Goal: Transaction & Acquisition: Purchase product/service

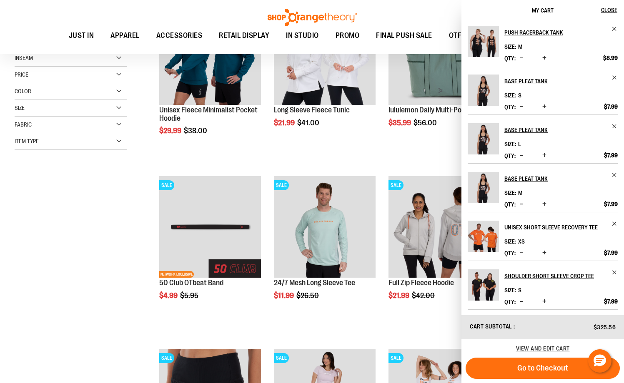
scroll to position [198, 0]
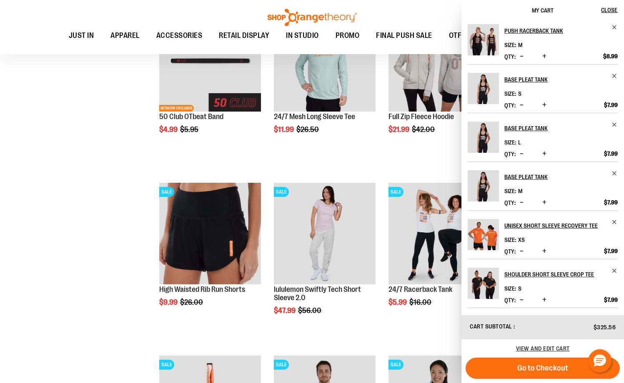
scroll to position [333, 0]
click at [547, 351] on span "View and edit cart" at bounding box center [543, 349] width 54 height 7
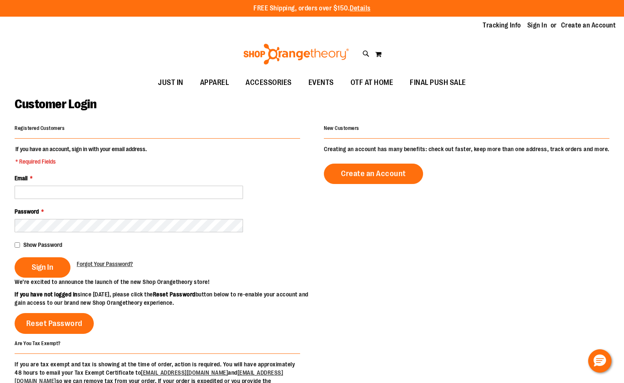
click at [127, 199] on input "Email *" at bounding box center [129, 192] width 228 height 13
type input "**********"
click at [121, 234] on fieldset "**********" at bounding box center [158, 211] width 286 height 133
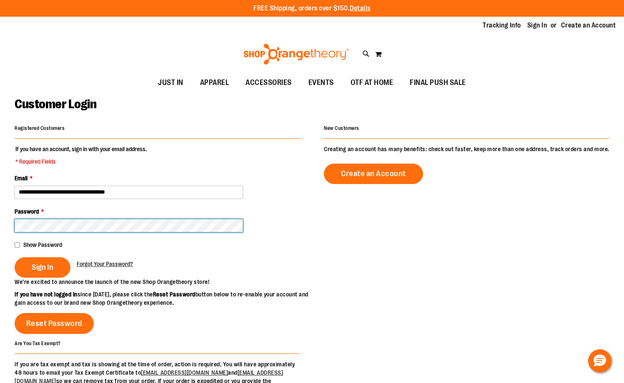
click at [15, 258] on button "Sign In" at bounding box center [43, 268] width 56 height 20
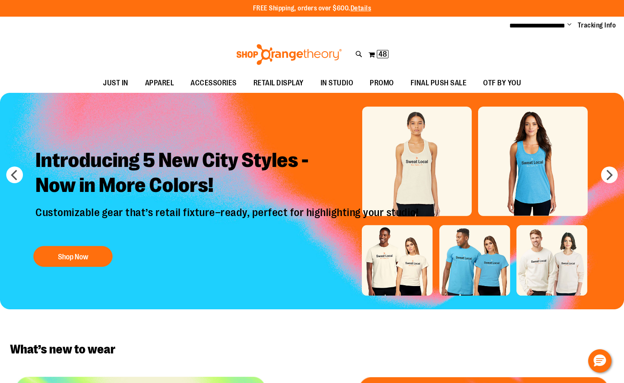
click at [567, 28] on span "Change" at bounding box center [569, 25] width 4 height 8
click at [373, 54] on button "My Cart 48 48 items" at bounding box center [378, 54] width 21 height 13
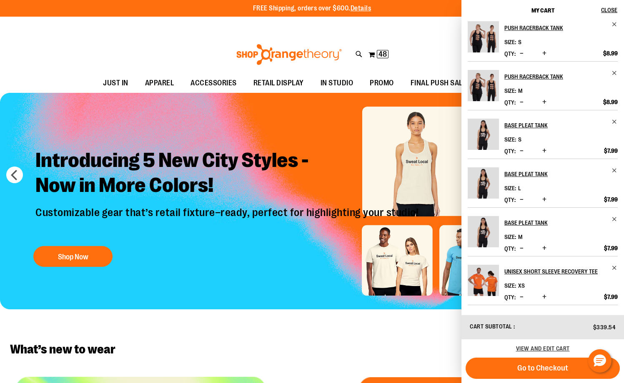
scroll to position [198, 0]
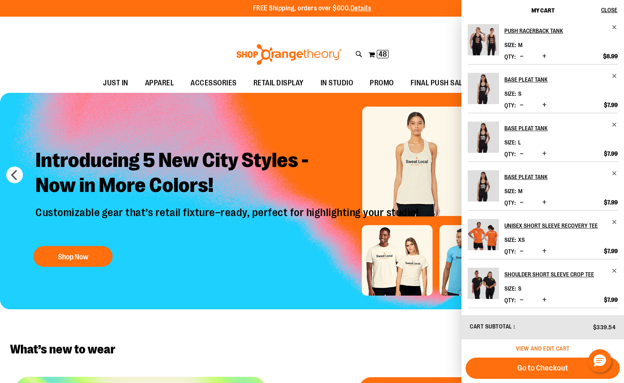
click at [557, 349] on span "View and edit cart" at bounding box center [543, 349] width 54 height 7
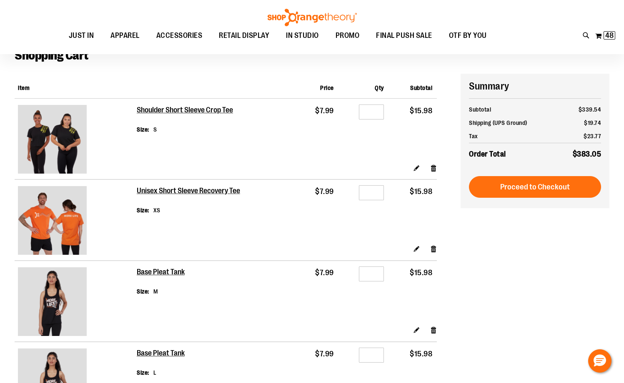
scroll to position [41, 0]
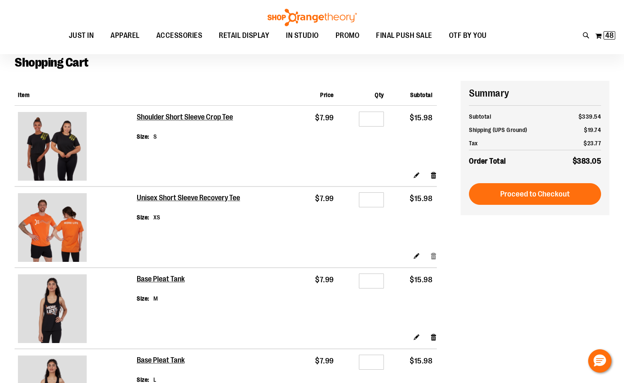
click at [433, 256] on link "Remove item" at bounding box center [433, 256] width 7 height 9
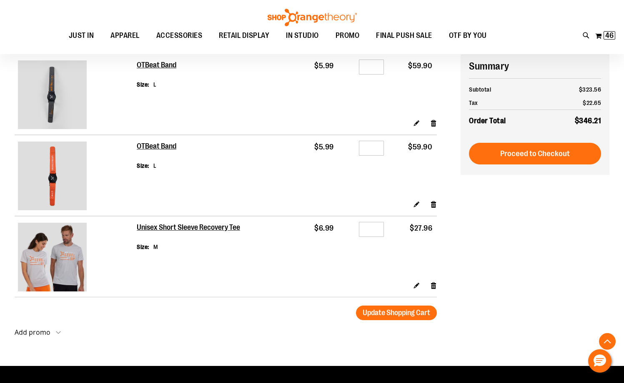
scroll to position [834, 0]
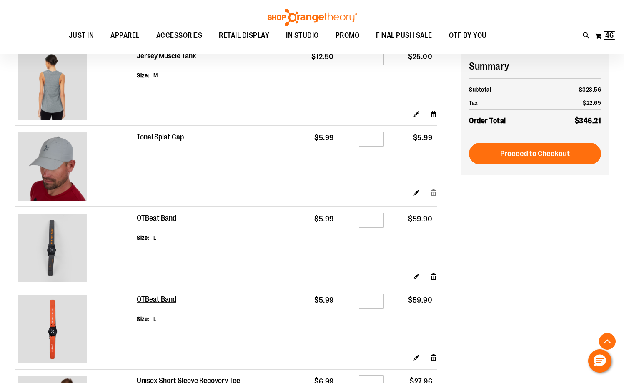
click at [433, 191] on link "Remove item" at bounding box center [433, 192] width 7 height 9
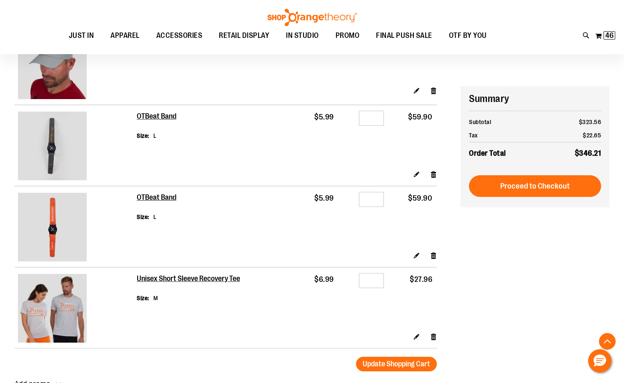
scroll to position [917, 0]
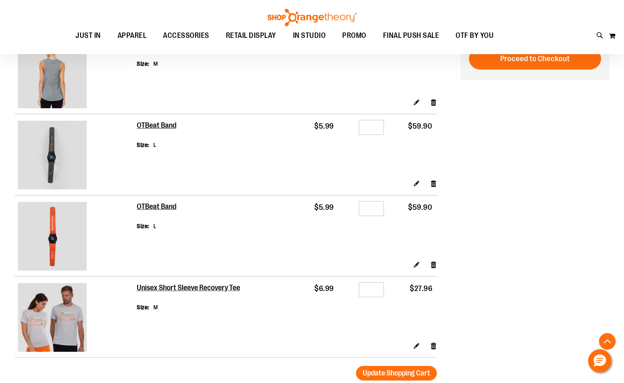
scroll to position [750, 0]
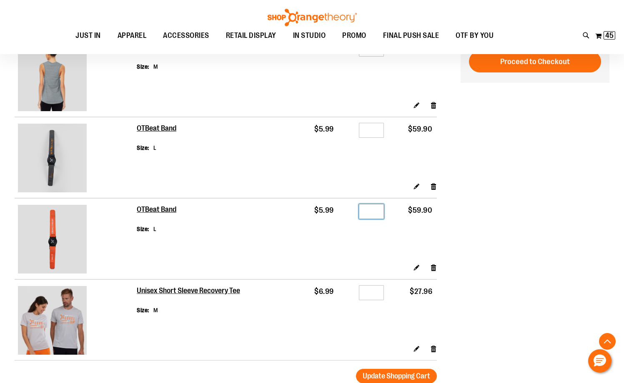
drag, startPoint x: 376, startPoint y: 213, endPoint x: 313, endPoint y: 210, distance: 63.0
click at [313, 210] on tr "OTBeat Band Size L $5.99 Qty ** $59.90" at bounding box center [226, 230] width 422 height 65
type input "*"
click at [356, 369] on button "Update Shopping Cart" at bounding box center [396, 376] width 81 height 15
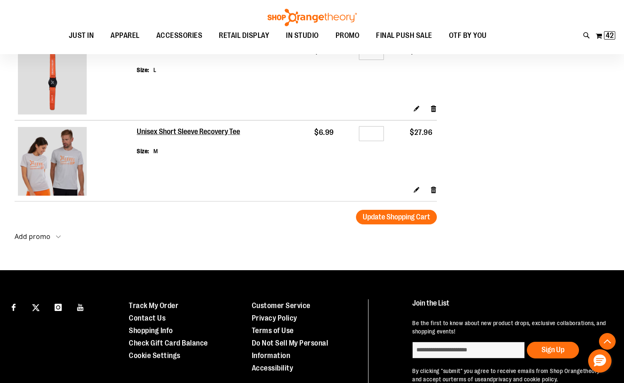
scroll to position [708, 0]
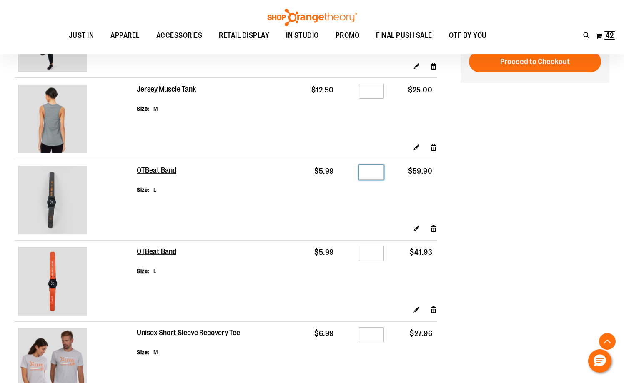
click at [350, 171] on div "Qty **" at bounding box center [363, 174] width 41 height 13
type input "*"
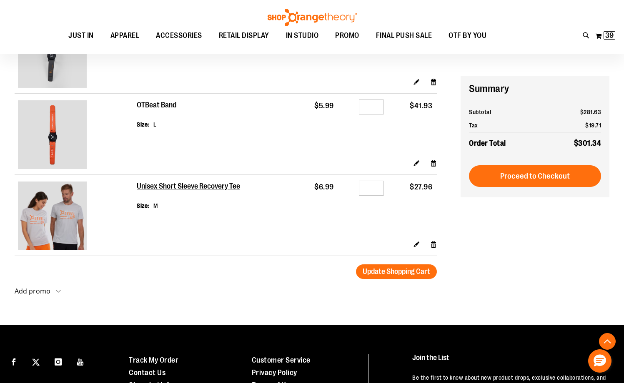
scroll to position [928, 0]
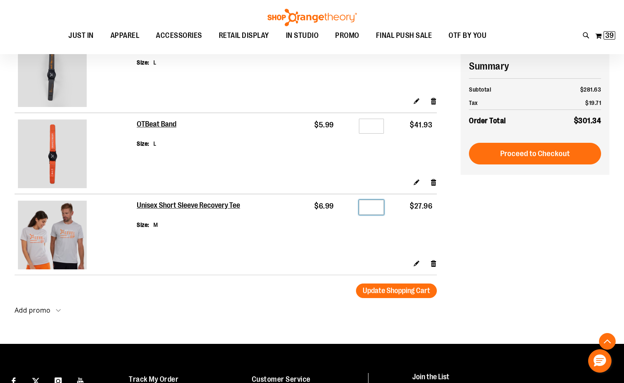
drag, startPoint x: 373, startPoint y: 207, endPoint x: 350, endPoint y: 195, distance: 26.3
click at [359, 200] on input "*" at bounding box center [371, 207] width 25 height 15
type input "*"
click at [356, 284] on button "Update Shopping Cart" at bounding box center [396, 291] width 81 height 15
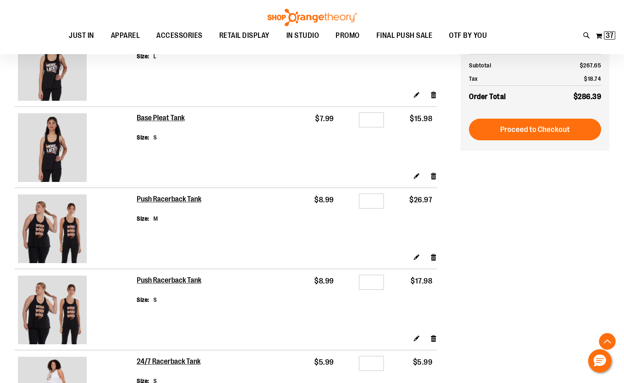
scroll to position [292, 0]
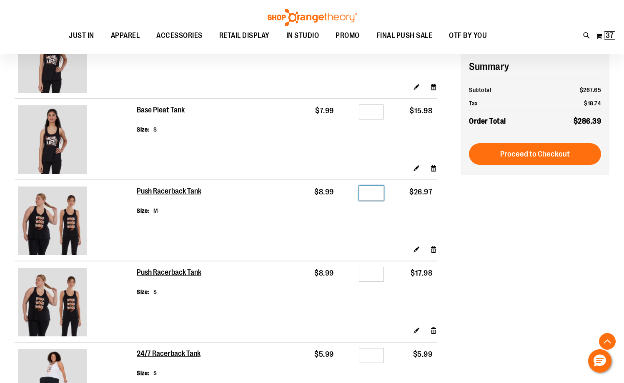
drag, startPoint x: 374, startPoint y: 193, endPoint x: 353, endPoint y: 189, distance: 21.2
click at [353, 189] on div "Qty *" at bounding box center [363, 194] width 41 height 13
type input "*"
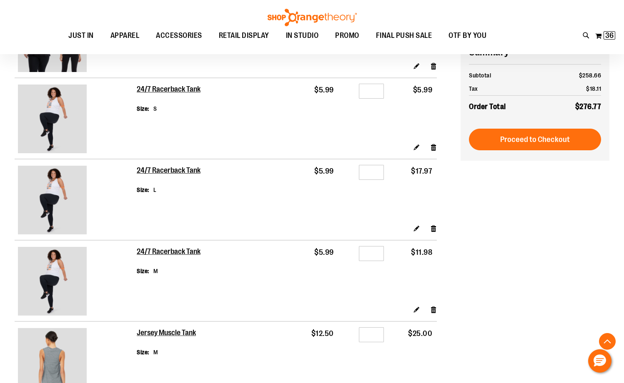
scroll to position [542, 0]
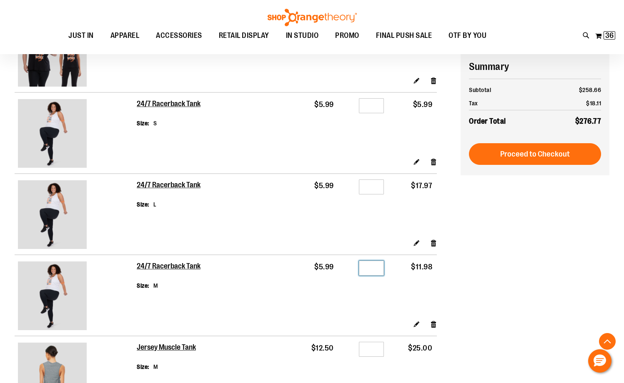
click at [380, 270] on input "*" at bounding box center [371, 268] width 25 height 15
type input "*"
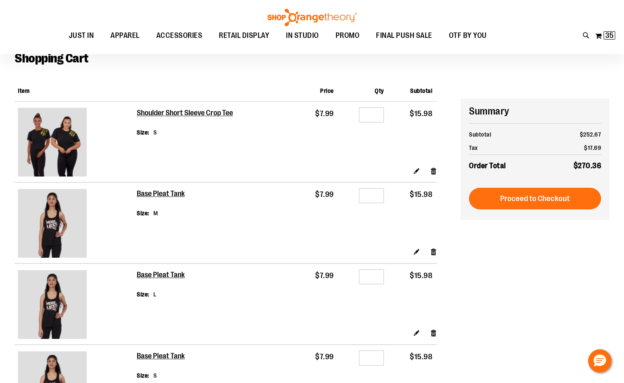
scroll to position [208, 0]
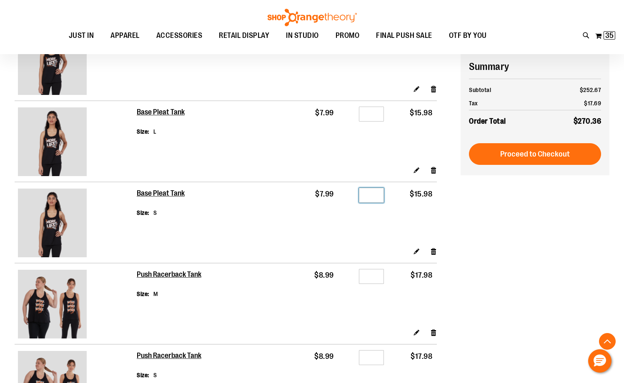
click at [373, 194] on input "*" at bounding box center [371, 195] width 25 height 15
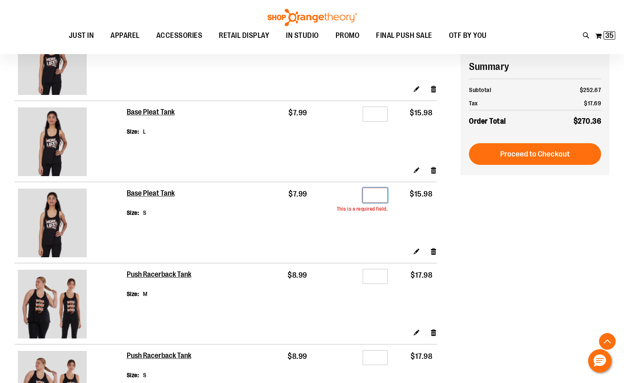
type input "*"
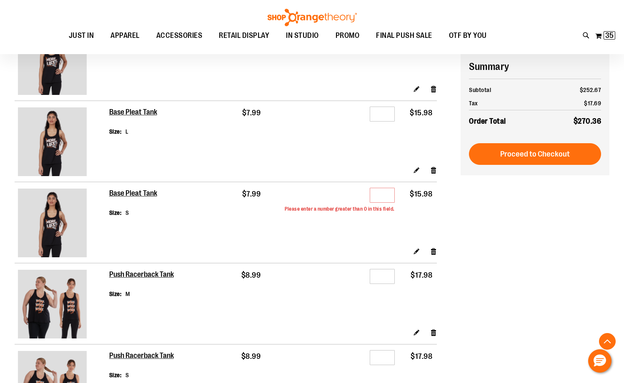
click at [433, 250] on link "Remove item" at bounding box center [433, 251] width 7 height 9
